Goal: Information Seeking & Learning: Learn about a topic

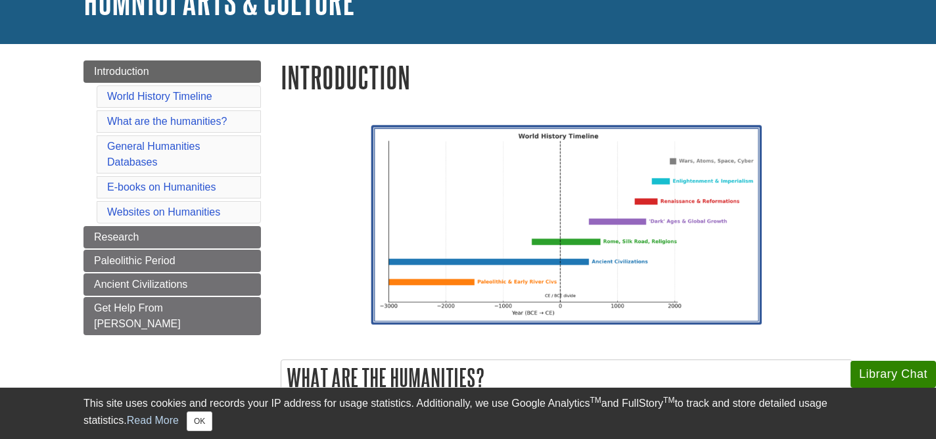
scroll to position [101, 0]
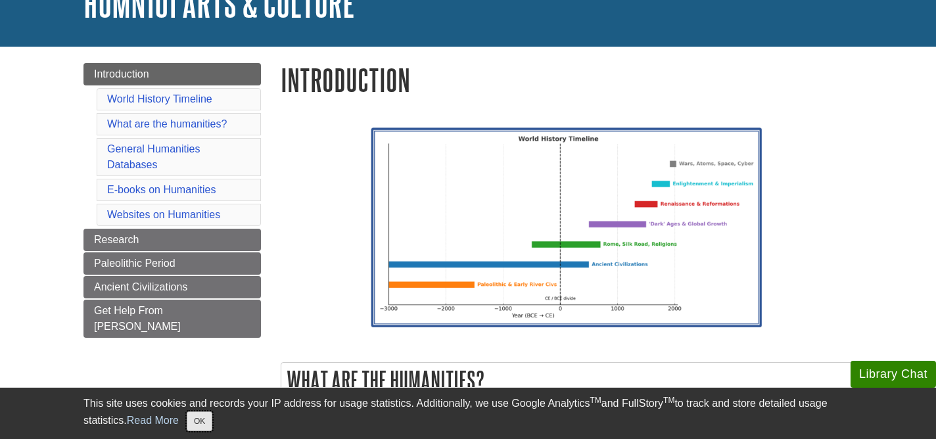
click at [212, 425] on button "OK" at bounding box center [200, 422] width 26 height 20
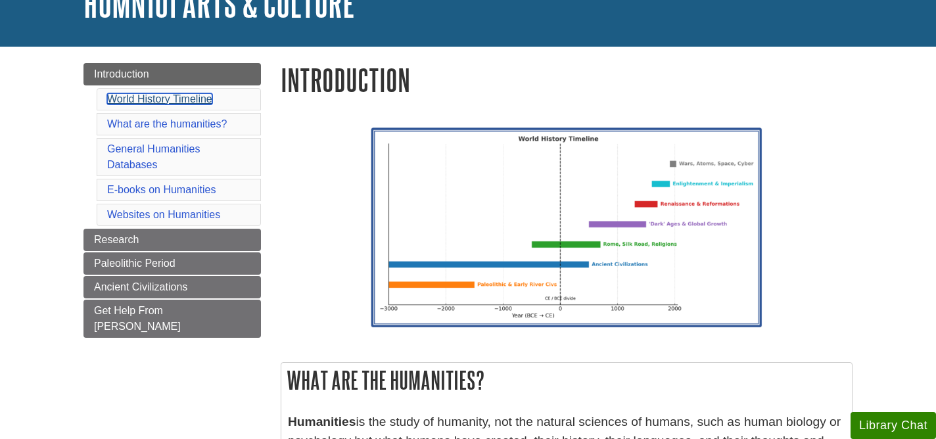
click at [166, 99] on link "World History Timeline" at bounding box center [159, 98] width 105 height 11
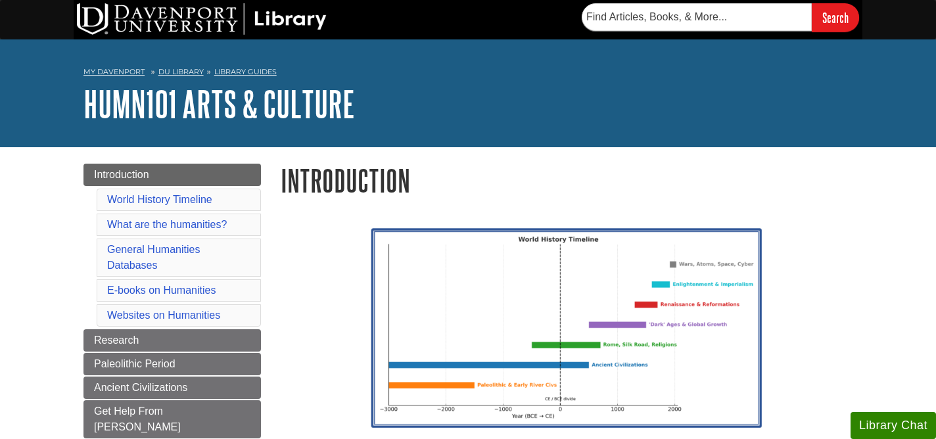
click at [205, 206] on li "World History Timeline" at bounding box center [179, 200] width 164 height 22
click at [201, 203] on link "World History Timeline" at bounding box center [159, 199] width 105 height 11
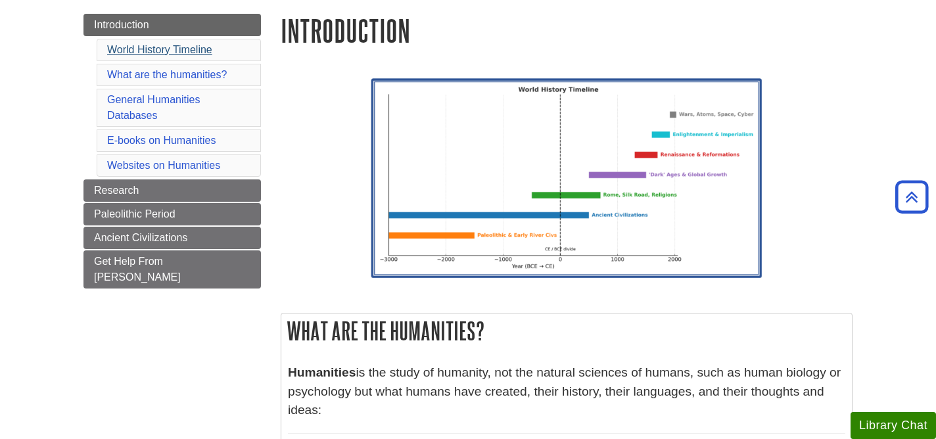
scroll to position [139, 0]
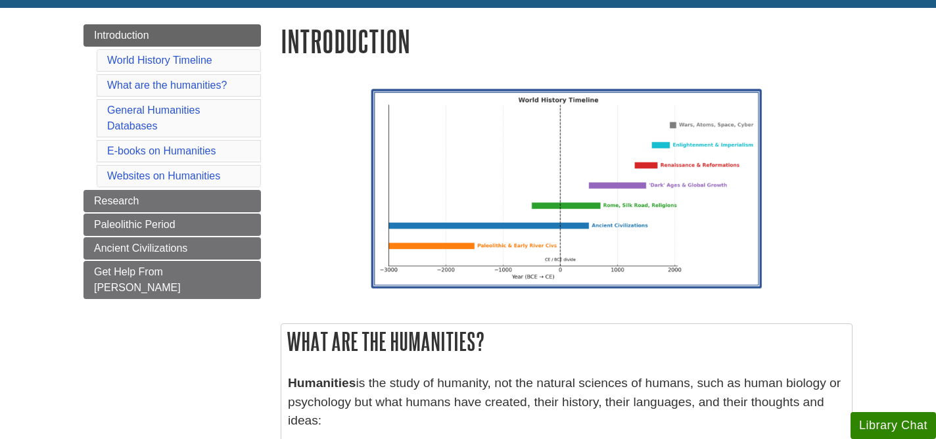
click at [158, 93] on li "What are the humanities?" at bounding box center [179, 85] width 164 height 22
click at [158, 84] on link "What are the humanities?" at bounding box center [167, 85] width 120 height 11
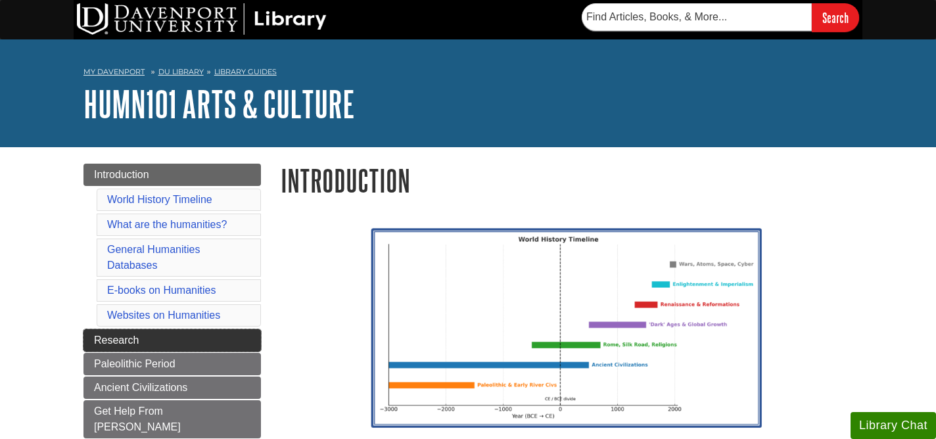
click at [192, 341] on link "Research" at bounding box center [173, 340] width 178 height 22
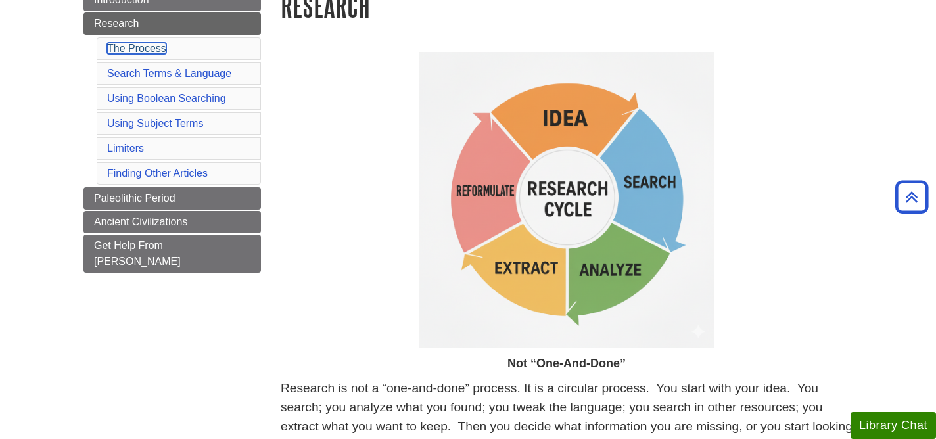
click at [156, 53] on link "The Process" at bounding box center [136, 48] width 59 height 11
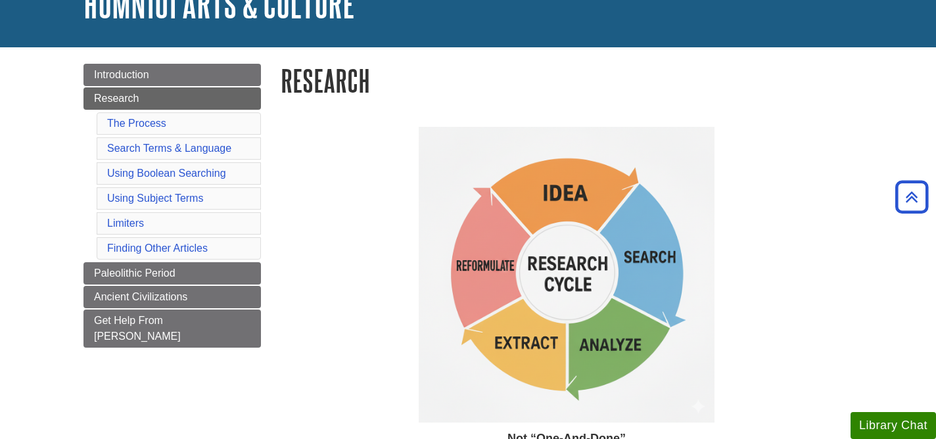
scroll to position [24, 0]
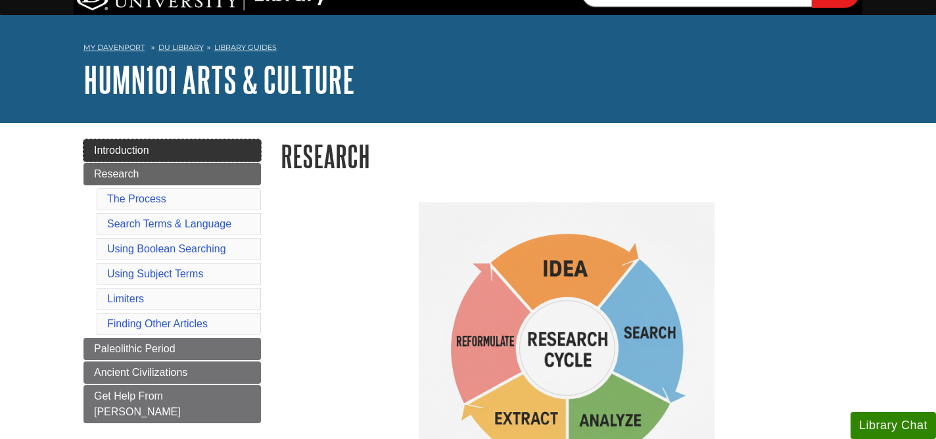
click at [160, 148] on link "Introduction" at bounding box center [173, 150] width 178 height 22
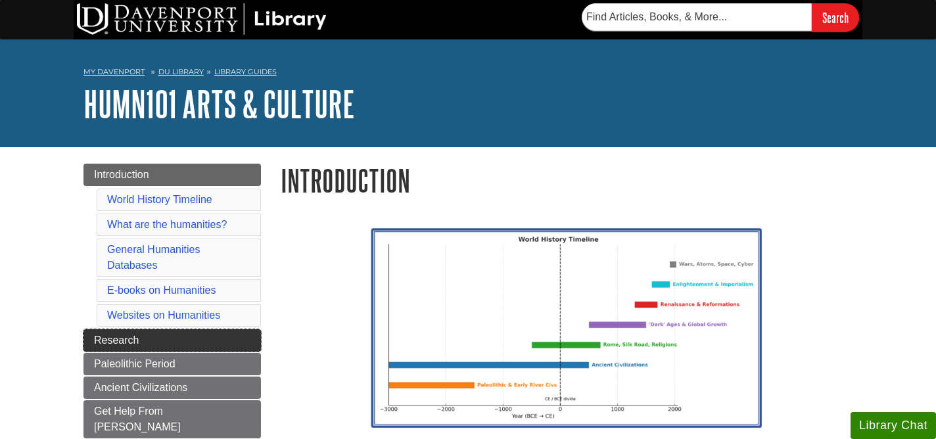
click at [245, 331] on link "Research" at bounding box center [173, 340] width 178 height 22
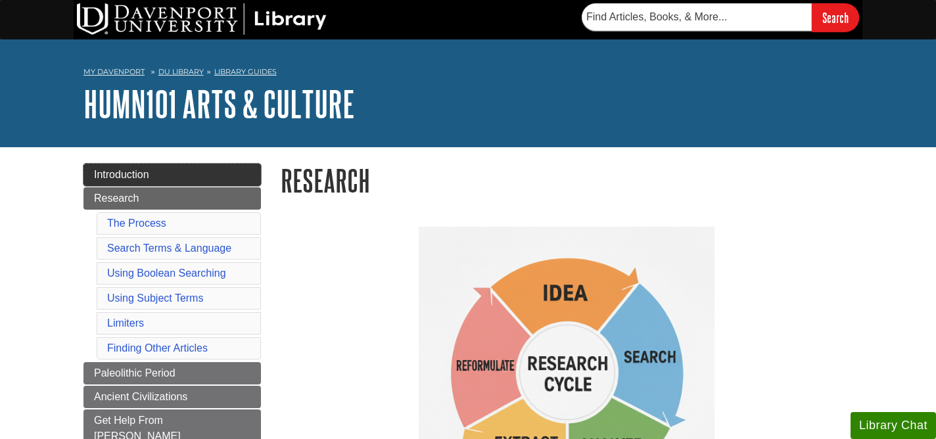
click at [201, 176] on link "Introduction" at bounding box center [173, 175] width 178 height 22
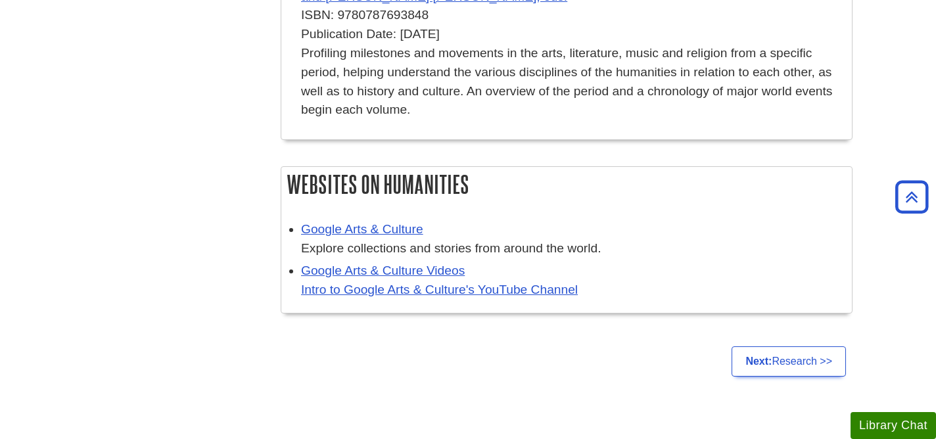
scroll to position [1578, 0]
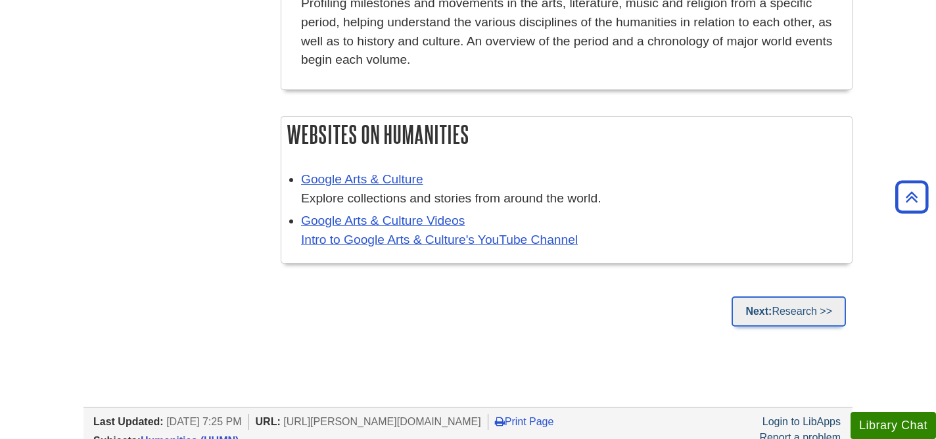
click at [740, 297] on link "Next: Research >>" at bounding box center [789, 312] width 114 height 30
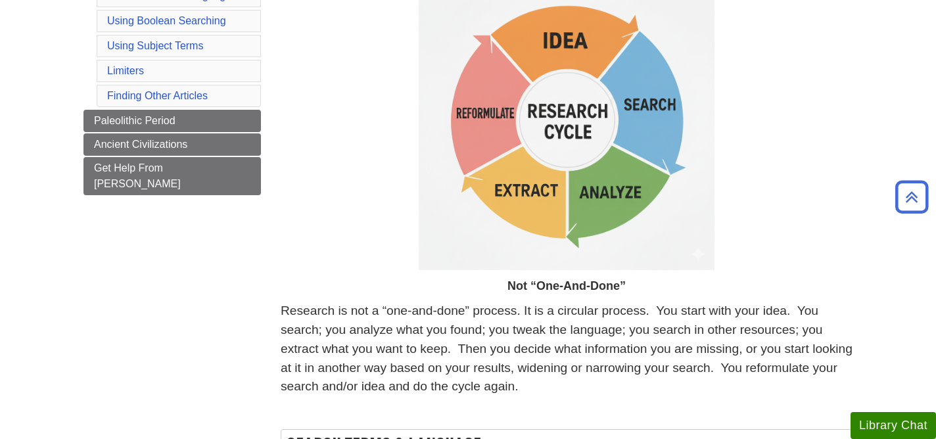
scroll to position [253, 0]
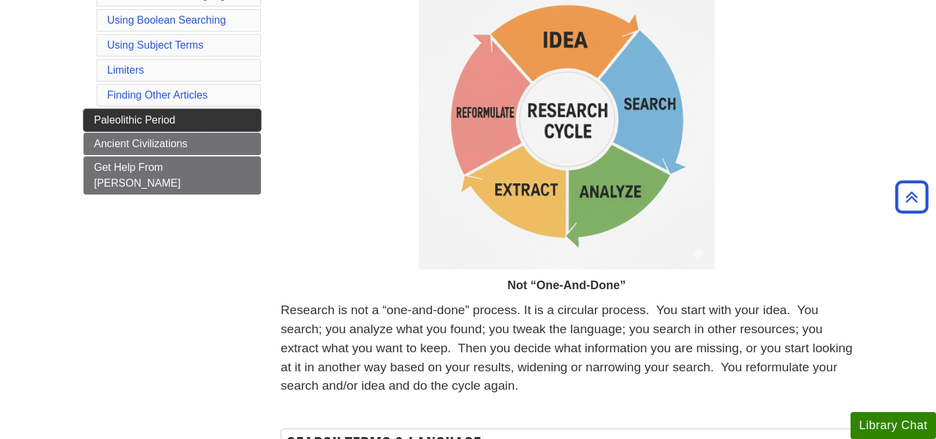
click at [229, 122] on link "Paleolithic Period" at bounding box center [173, 120] width 178 height 22
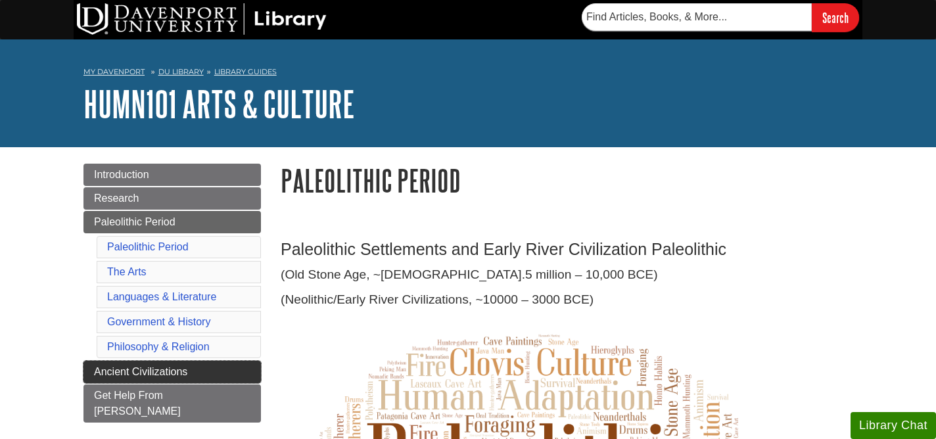
click at [174, 371] on span "Ancient Civilizations" at bounding box center [140, 371] width 93 height 11
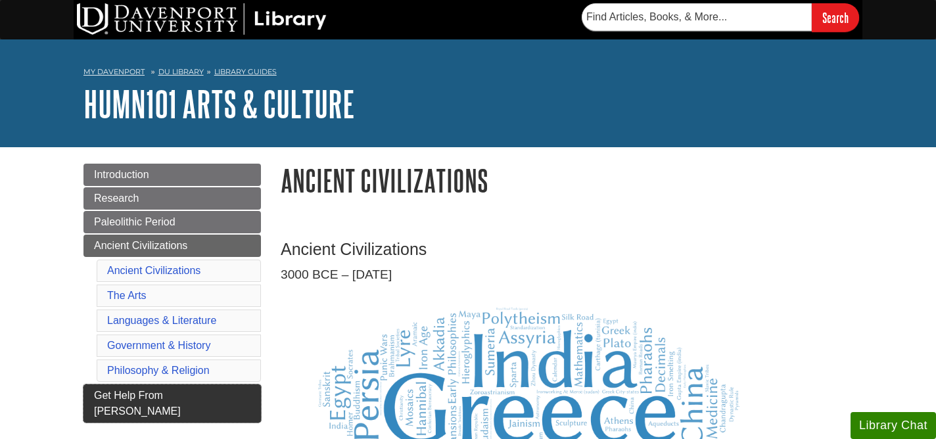
click at [180, 390] on span "Get Help From [PERSON_NAME]" at bounding box center [137, 403] width 87 height 27
